Goal: Communication & Community: Answer question/provide support

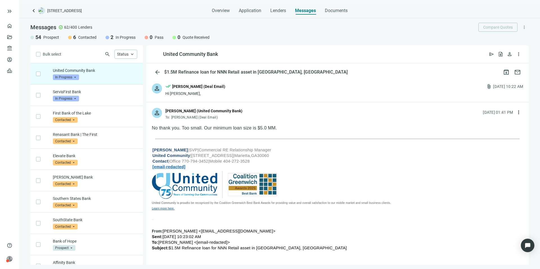
scroll to position [10, 0]
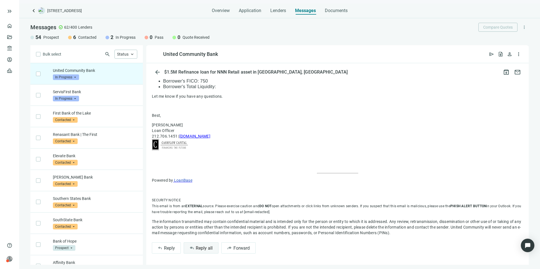
click at [210, 247] on span "Reply all" at bounding box center [204, 248] width 17 height 5
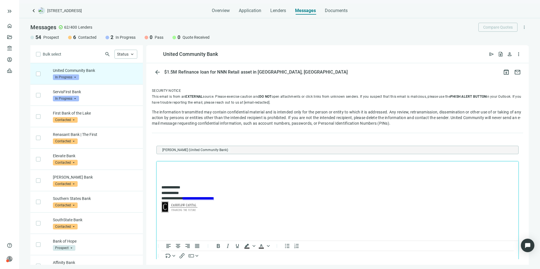
scroll to position [0, 0]
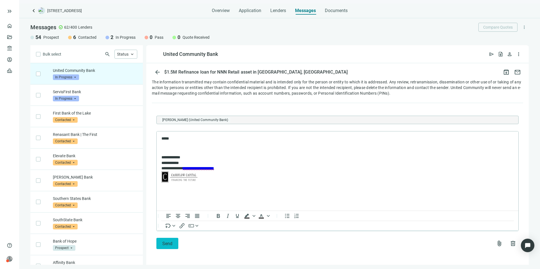
click at [175, 240] on button "Send" at bounding box center [167, 243] width 22 height 11
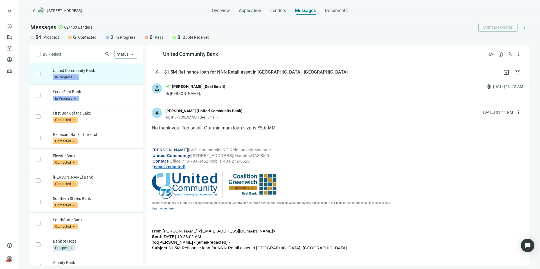
click at [78, 78] on span "In Progress" at bounding box center [66, 78] width 26 height 6
click at [84, 139] on div "Pass" at bounding box center [73, 138] width 28 height 6
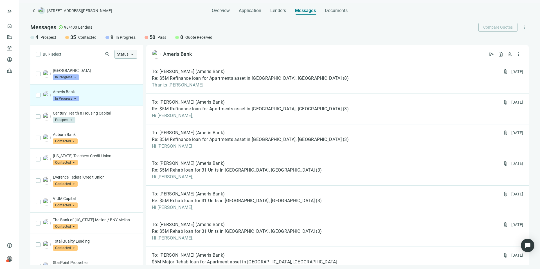
click at [122, 53] on span "Status" at bounding box center [123, 54] width 12 height 5
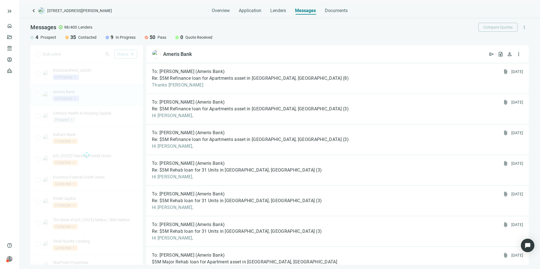
click at [93, 55] on div "Bulk select search Status close Prospect Only Contacted Only In Progress Only Q…" at bounding box center [86, 155] width 113 height 220
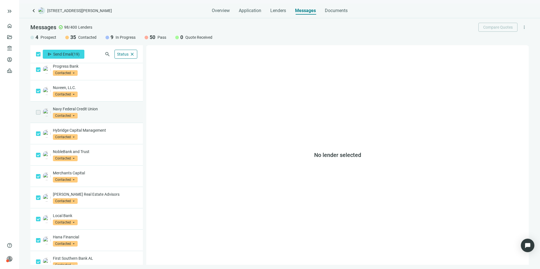
scroll to position [244, 0]
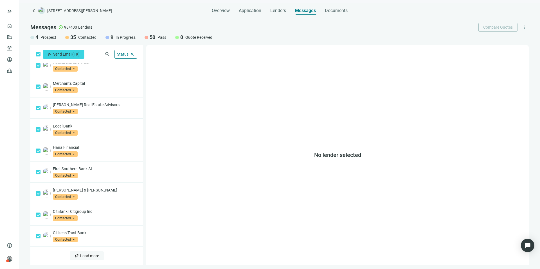
click at [84, 258] on span "Load more" at bounding box center [89, 256] width 19 height 5
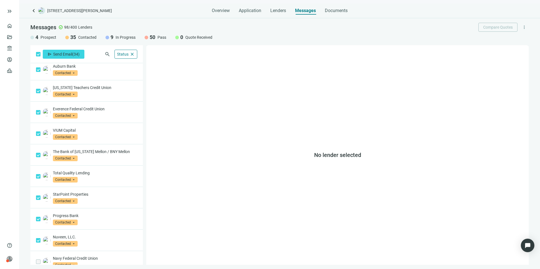
scroll to position [0, 0]
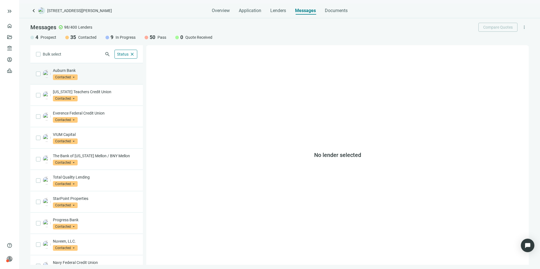
click at [97, 71] on p "Auburn Bank" at bounding box center [95, 71] width 84 height 6
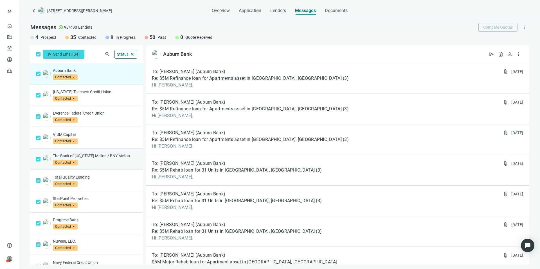
click at [35, 158] on div "The Bank of New York Mellon / BNY Mellon Contacted arrow_drop_down" at bounding box center [86, 159] width 113 height 21
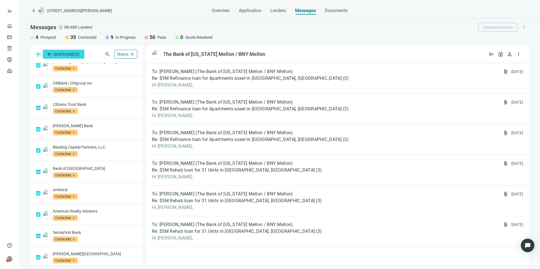
scroll to position [333, 0]
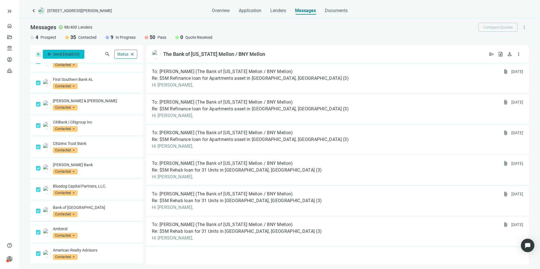
click at [62, 53] on span "Send Email" at bounding box center [62, 54] width 19 height 5
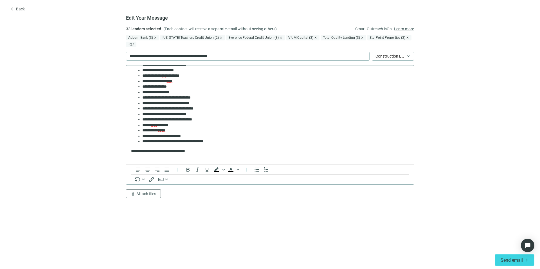
scroll to position [0, 0]
